Goal: Transaction & Acquisition: Purchase product/service

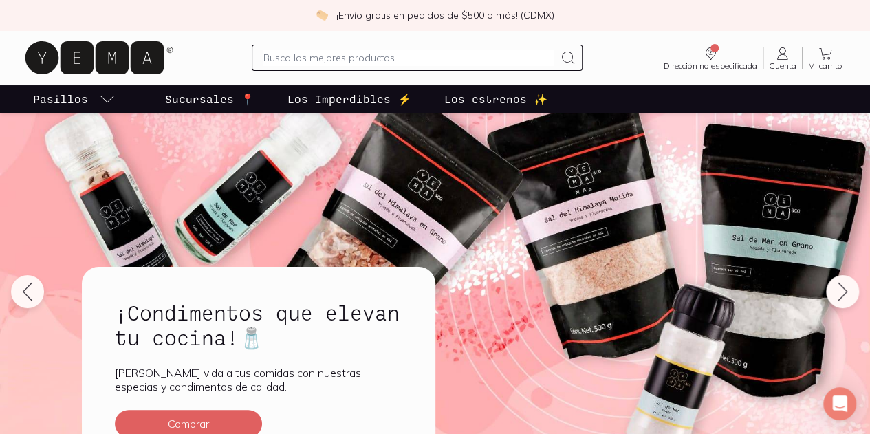
click at [774, 57] on icon at bounding box center [782, 53] width 17 height 17
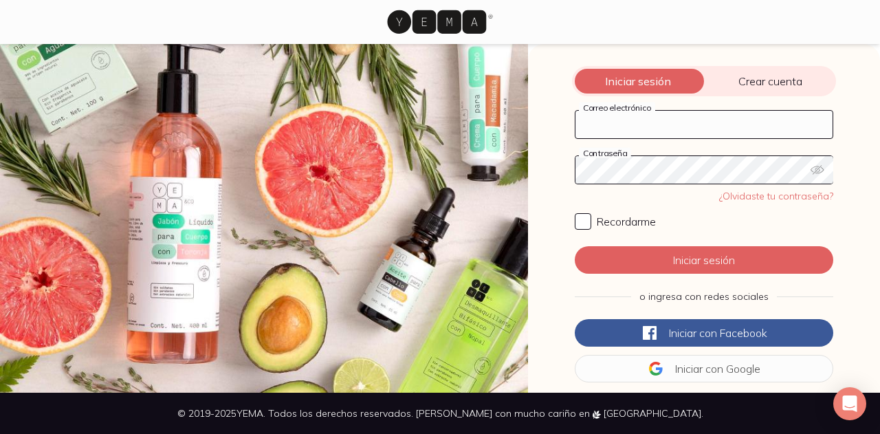
type input "[EMAIL_ADDRESS][DOMAIN_NAME]"
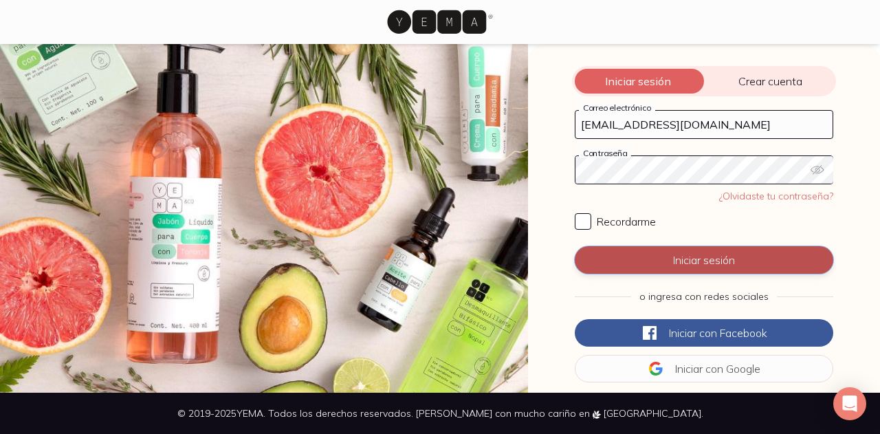
click at [726, 258] on button "Iniciar sesión" at bounding box center [704, 260] width 259 height 28
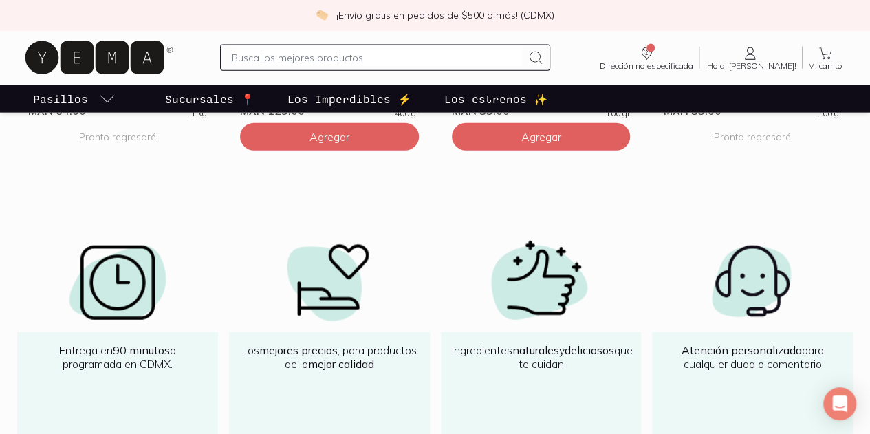
scroll to position [1444, 0]
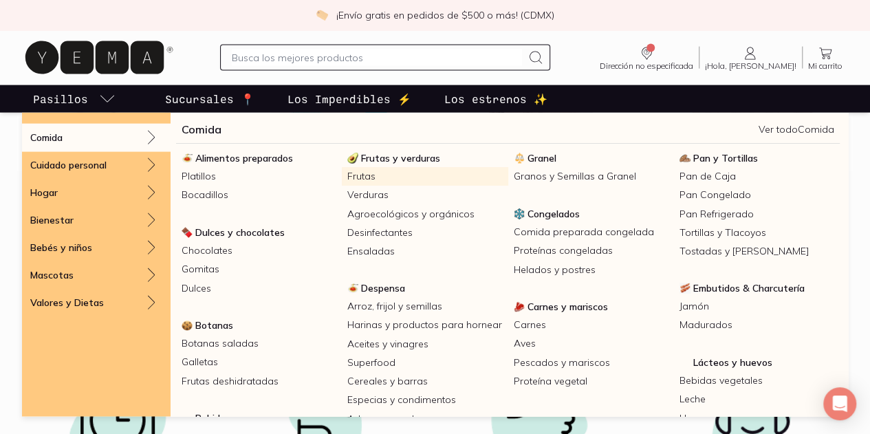
click at [417, 177] on link "Frutas" at bounding box center [425, 176] width 166 height 19
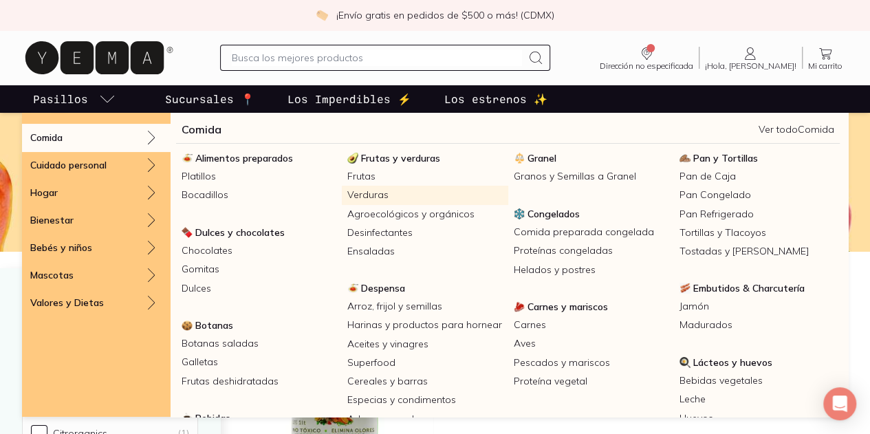
click at [424, 199] on link "Verduras" at bounding box center [425, 195] width 166 height 19
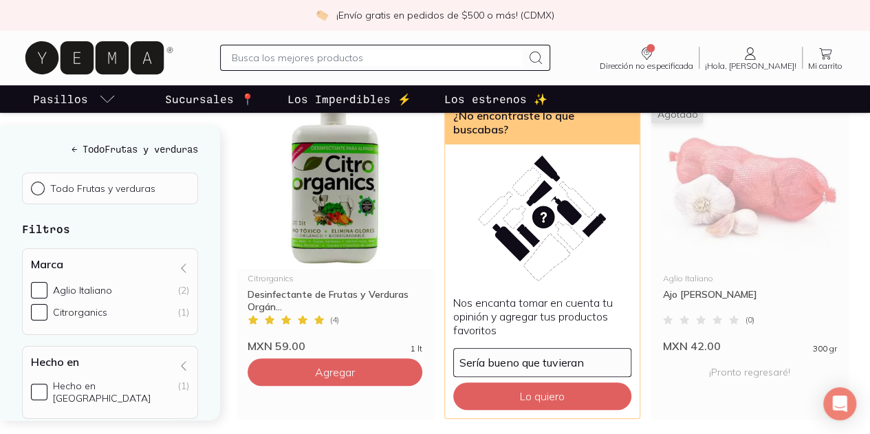
scroll to position [275, 0]
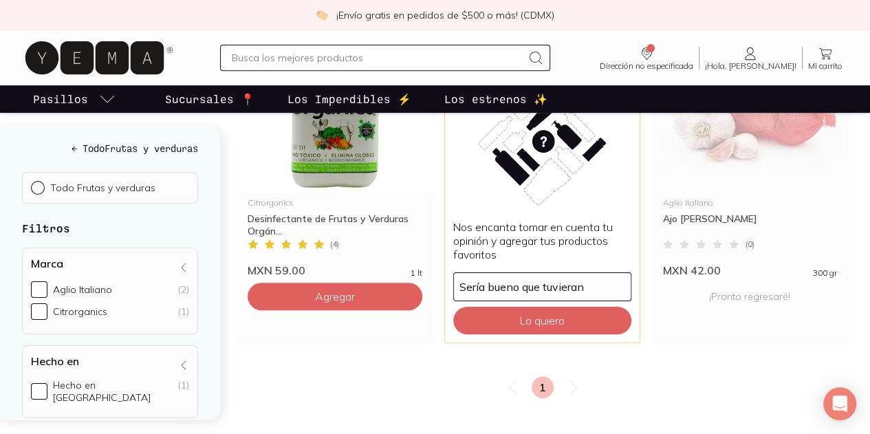
click at [565, 379] on icon at bounding box center [573, 387] width 17 height 17
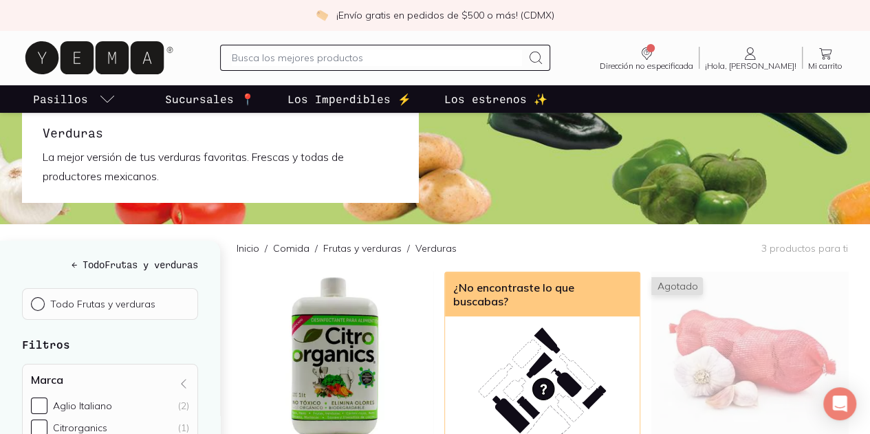
scroll to position [0, 0]
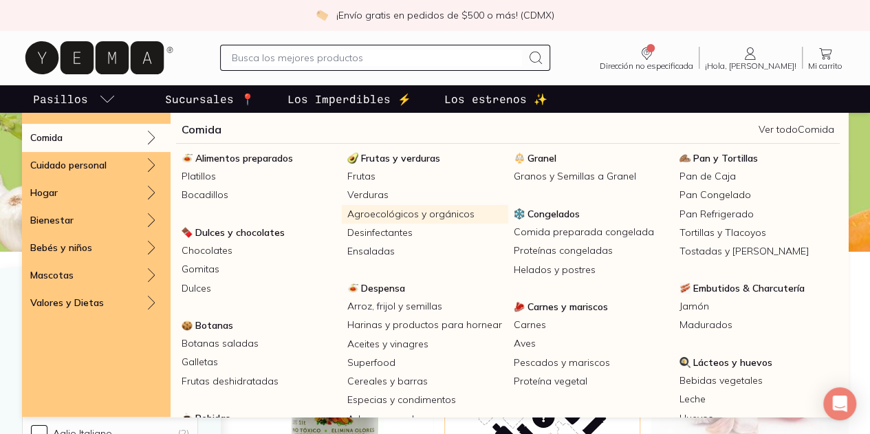
click at [430, 211] on link "Agroecológicos y orgánicos" at bounding box center [425, 214] width 166 height 19
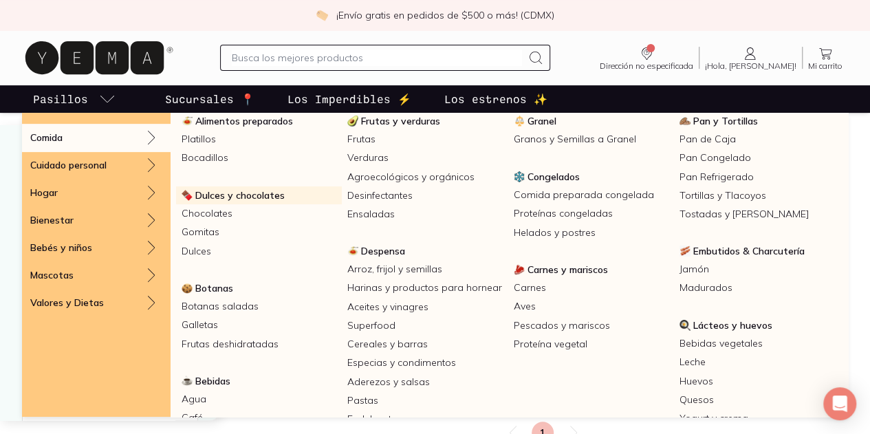
scroll to position [69, 0]
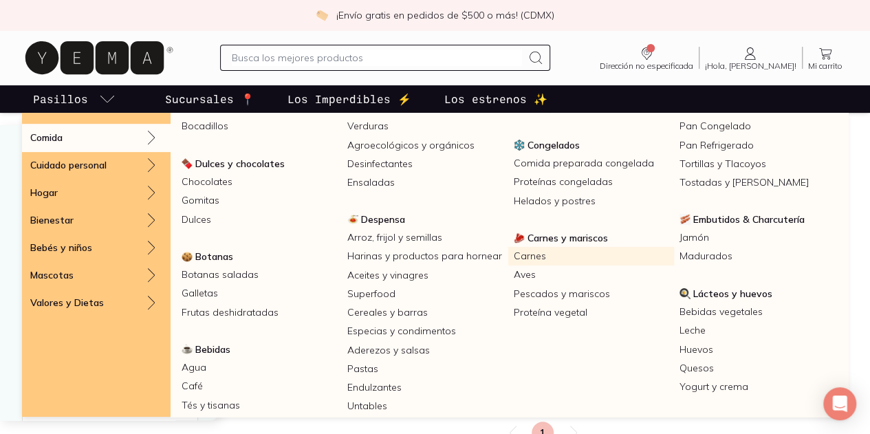
click at [508, 265] on link "Carnes" at bounding box center [591, 256] width 166 height 19
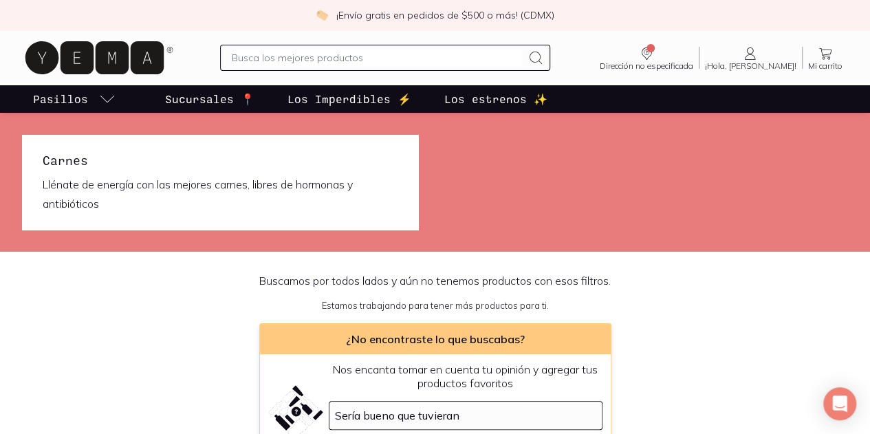
click at [277, 60] on input "text" at bounding box center [377, 58] width 290 height 17
type input "HUEVO"
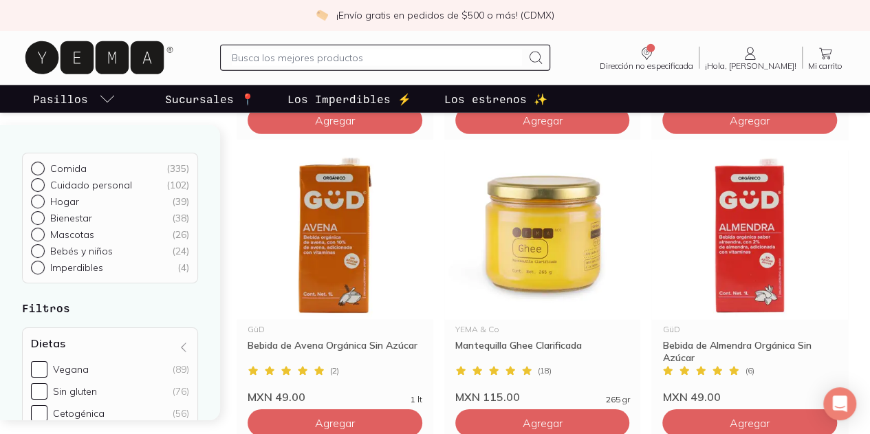
scroll to position [1856, 0]
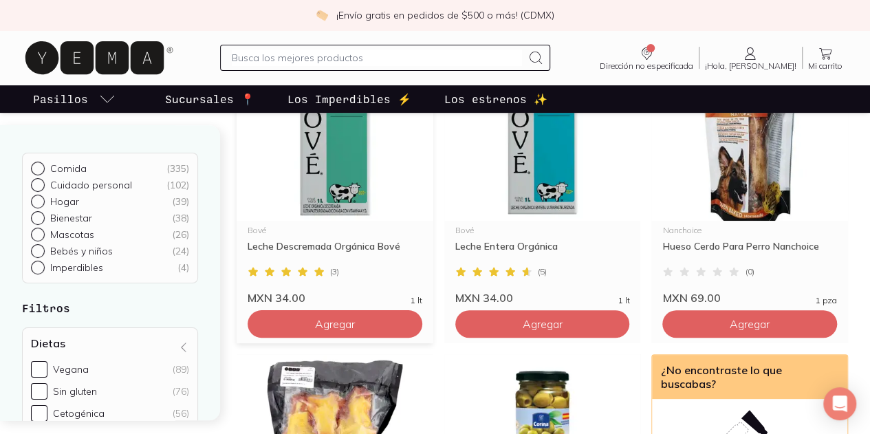
scroll to position [69, 0]
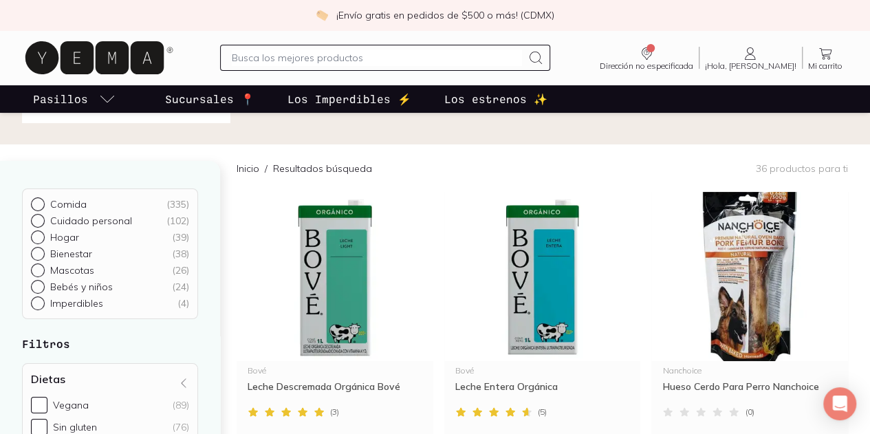
click at [56, 204] on p "Comida" at bounding box center [68, 204] width 36 height 12
click at [42, 204] on input "Comida ( 335 )" at bounding box center [36, 202] width 11 height 11
radio input "true"
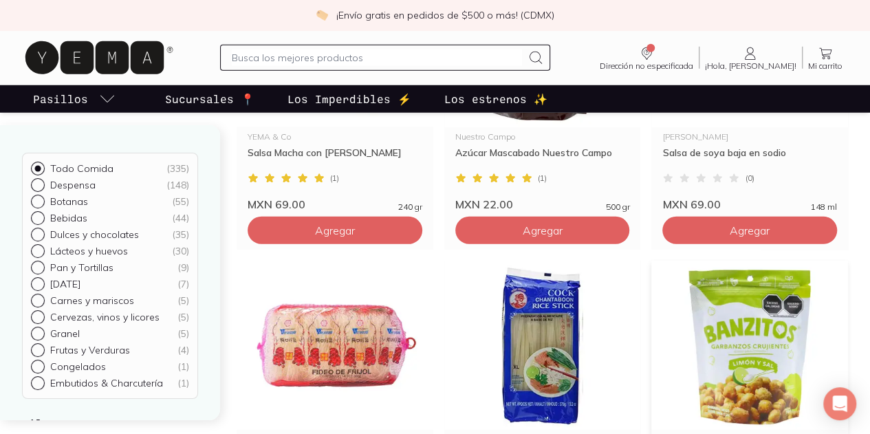
scroll to position [1856, 0]
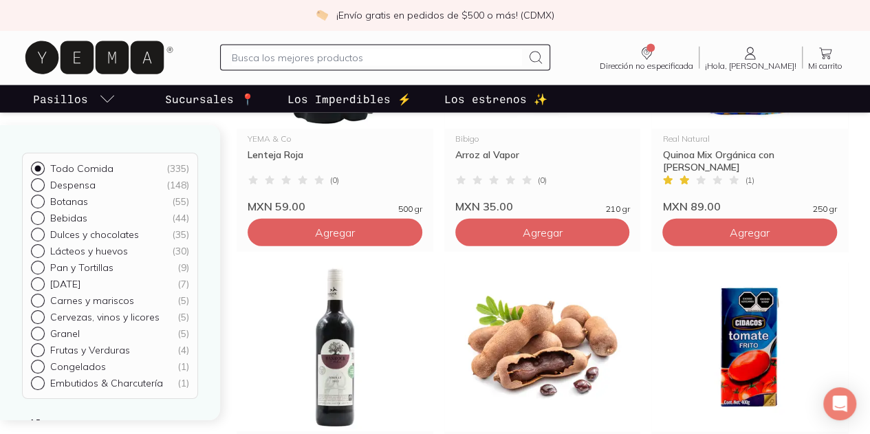
scroll to position [1650, 0]
